Goal: Check status: Check status

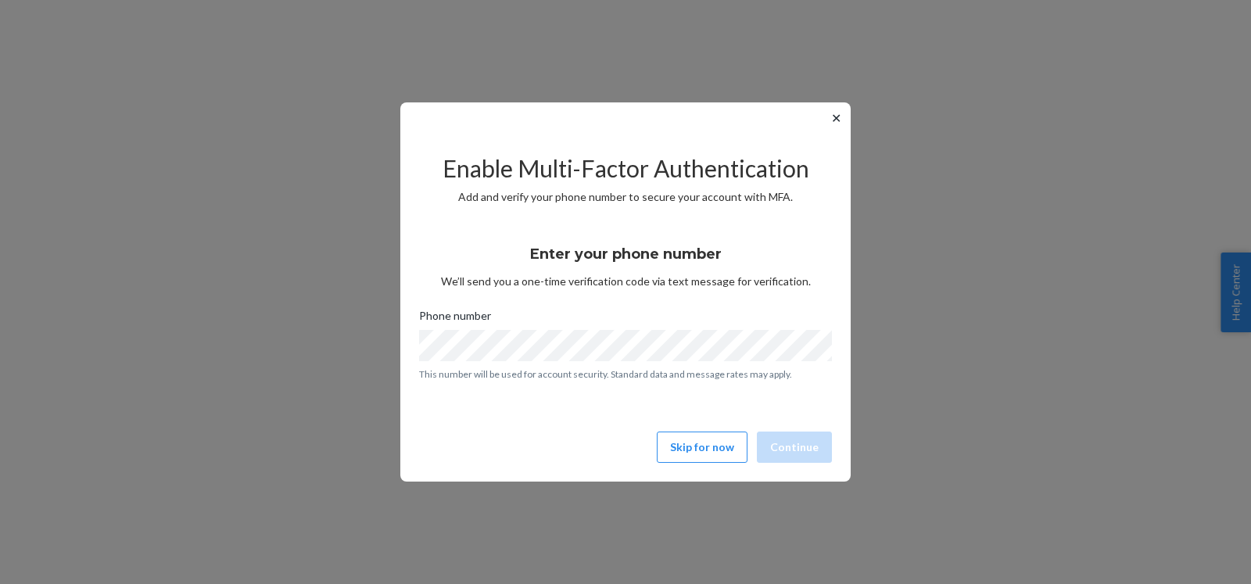
click at [695, 464] on div "Enable Multi-Factor Authentication Add and verify your phone number to secure y…" at bounding box center [625, 301] width 413 height 335
click at [687, 454] on button "Skip for now" at bounding box center [702, 446] width 91 height 31
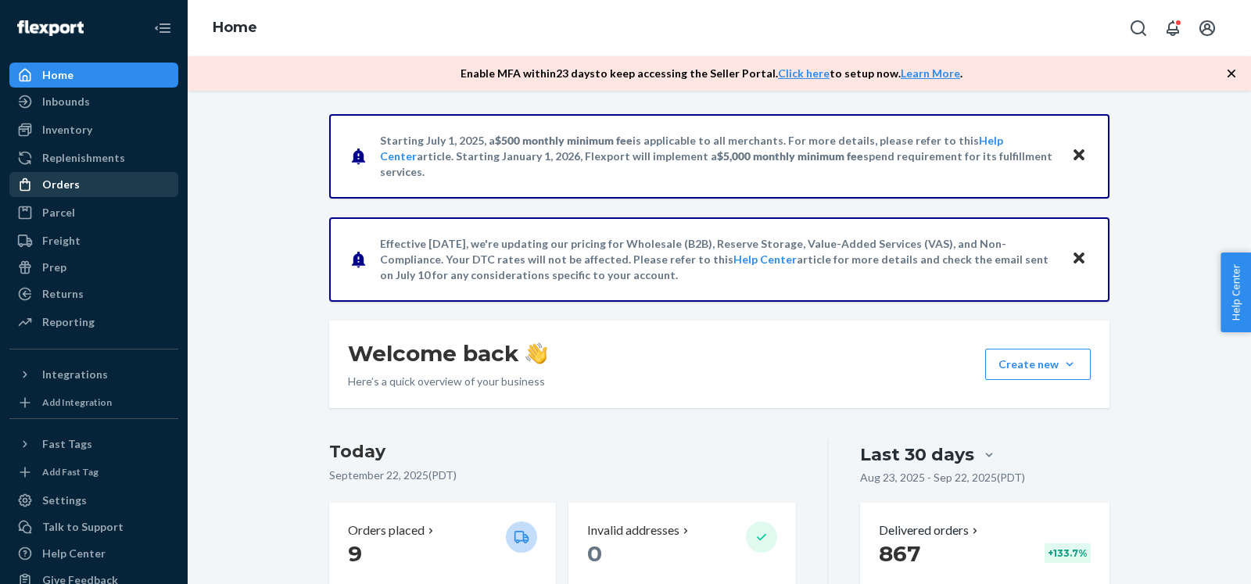
click at [105, 195] on div "Orders" at bounding box center [94, 185] width 166 height 22
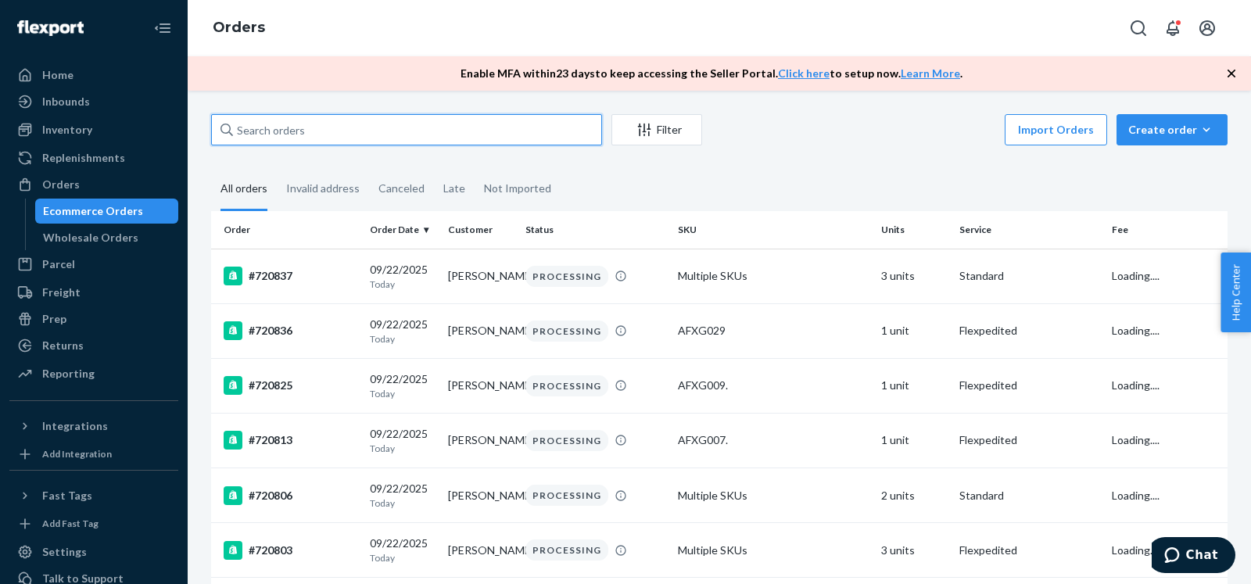
click at [416, 134] on input "text" at bounding box center [406, 129] width 391 height 31
paste input "719094"
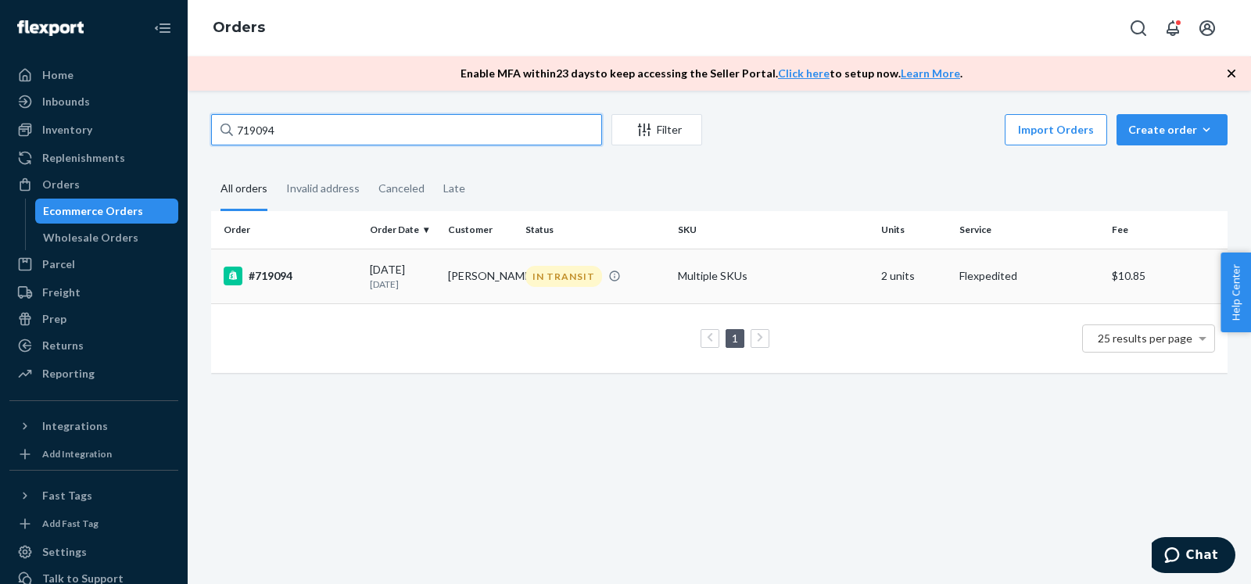
type input "719094"
click at [322, 276] on div "#719094" at bounding box center [291, 276] width 134 height 19
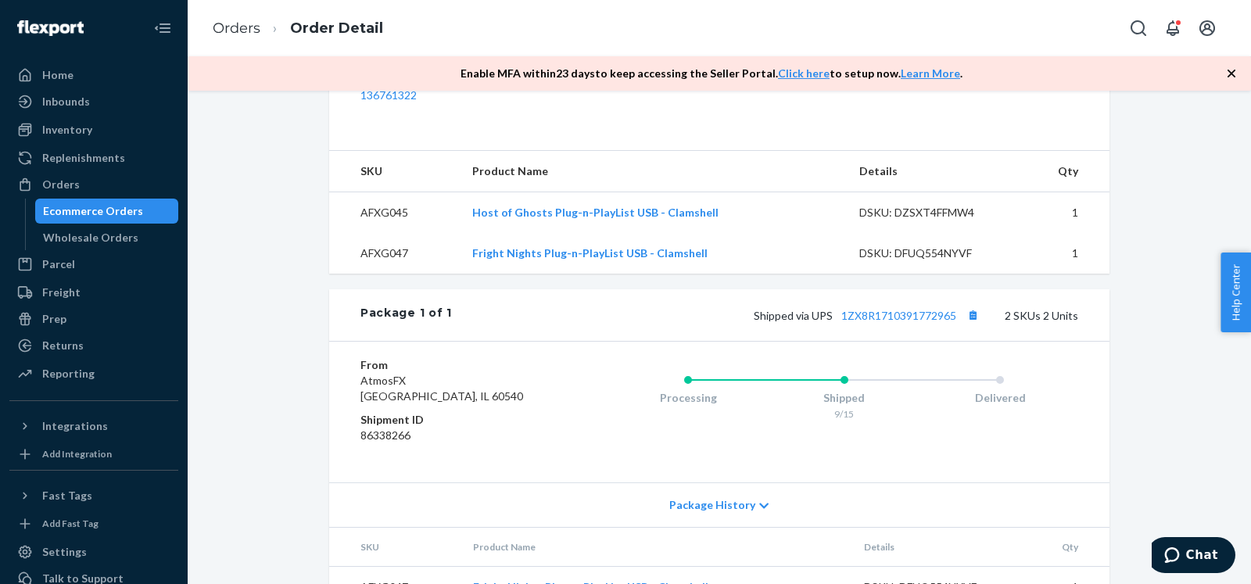
scroll to position [625, 0]
